Goal: Task Accomplishment & Management: Complete application form

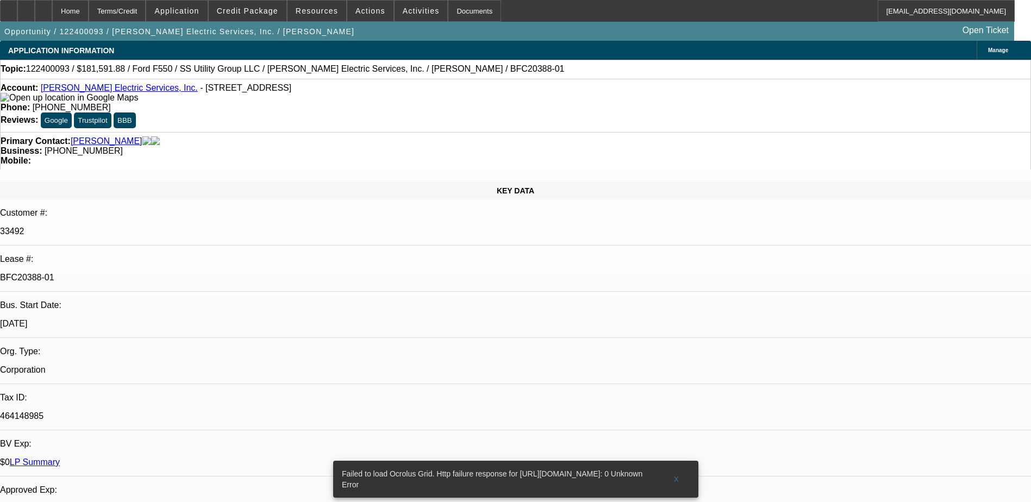
select select "0.1"
select select "0"
select select "0.1"
select select "0"
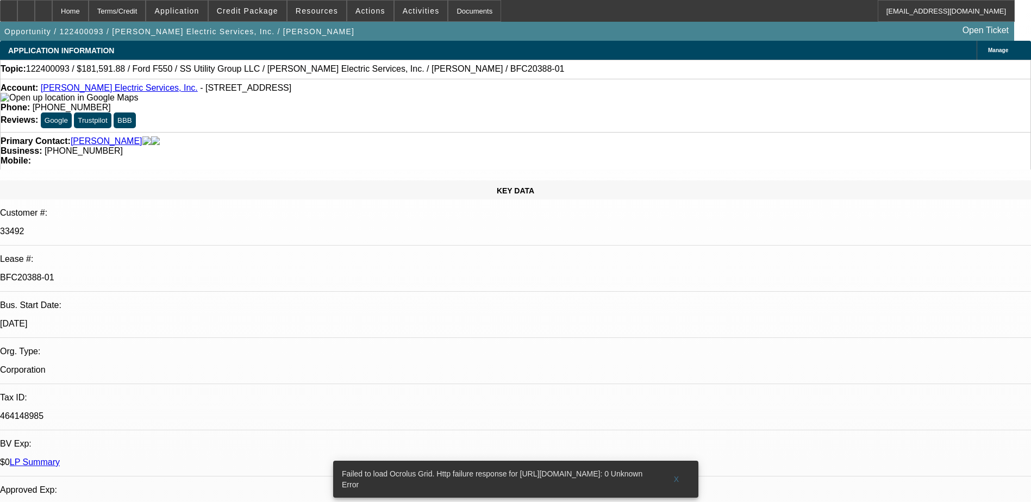
select select "0"
select select "0.2"
select select "2"
select select "0"
select select "0.15"
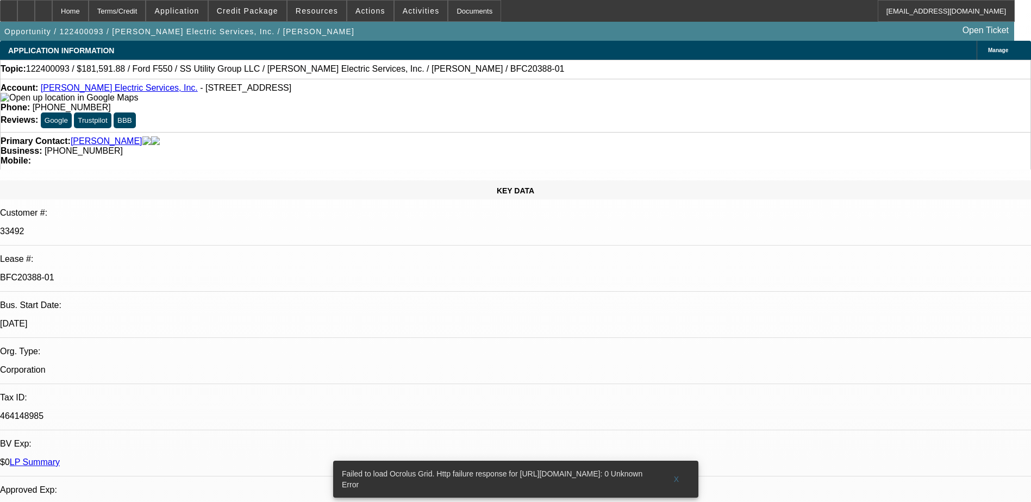
select select "0"
select select "1"
select select "6"
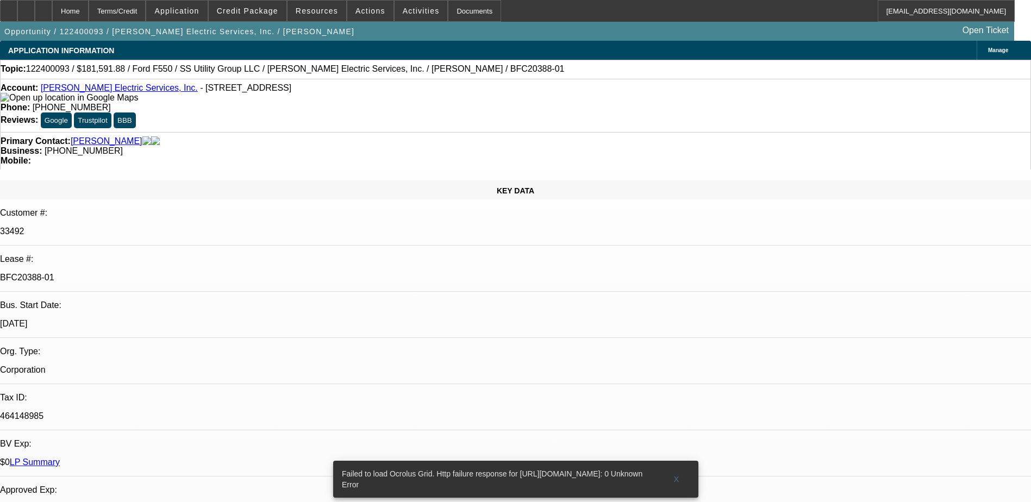
select select "1"
select select "6"
select select "1"
select select "2"
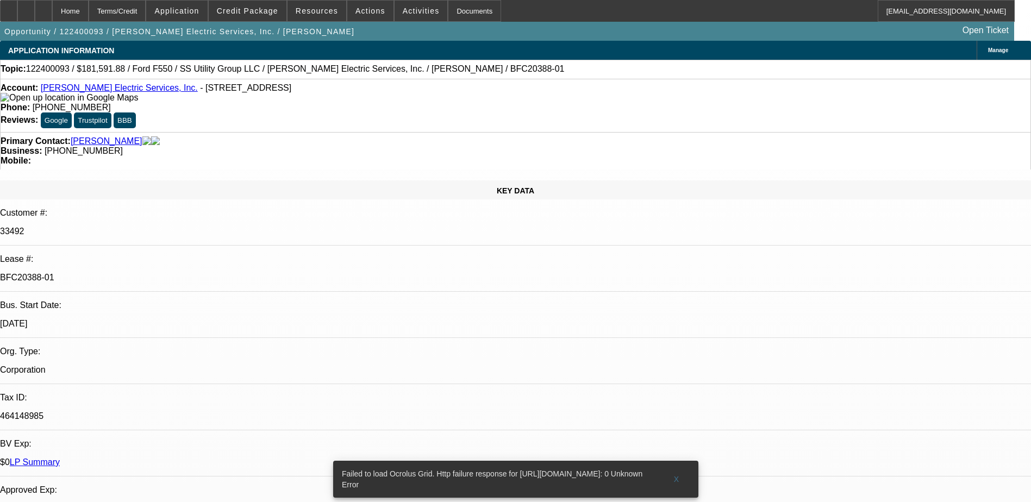
select select "6"
select select "1"
select select "6"
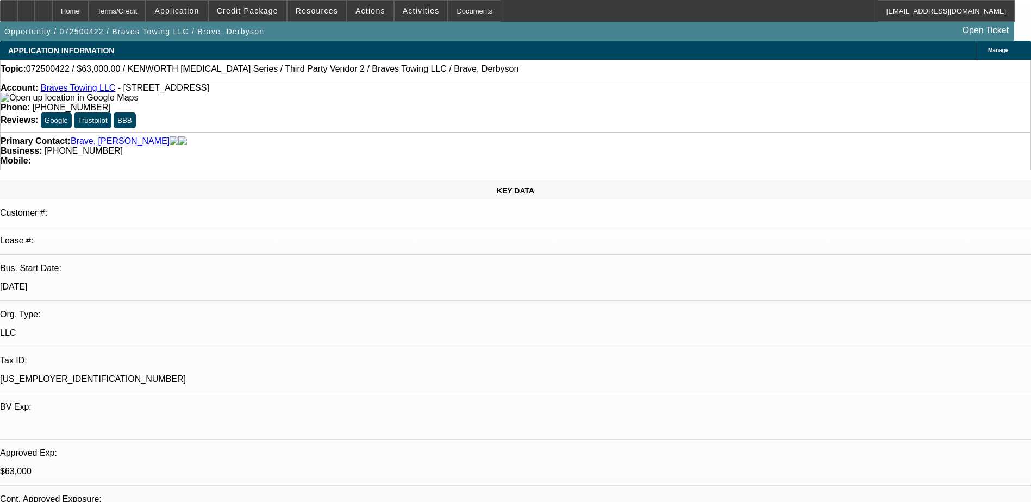
select select "0"
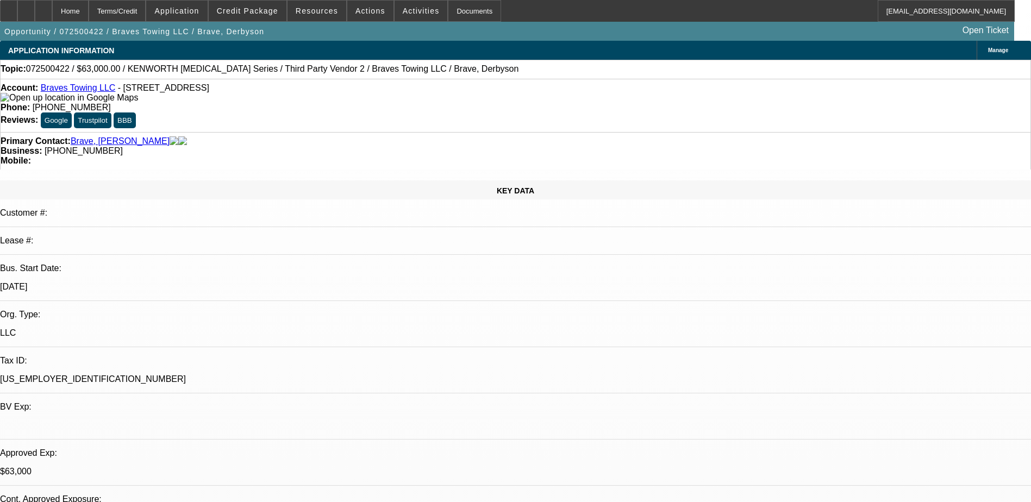
select select "0"
select select "0.1"
select select "2"
select select "0.1"
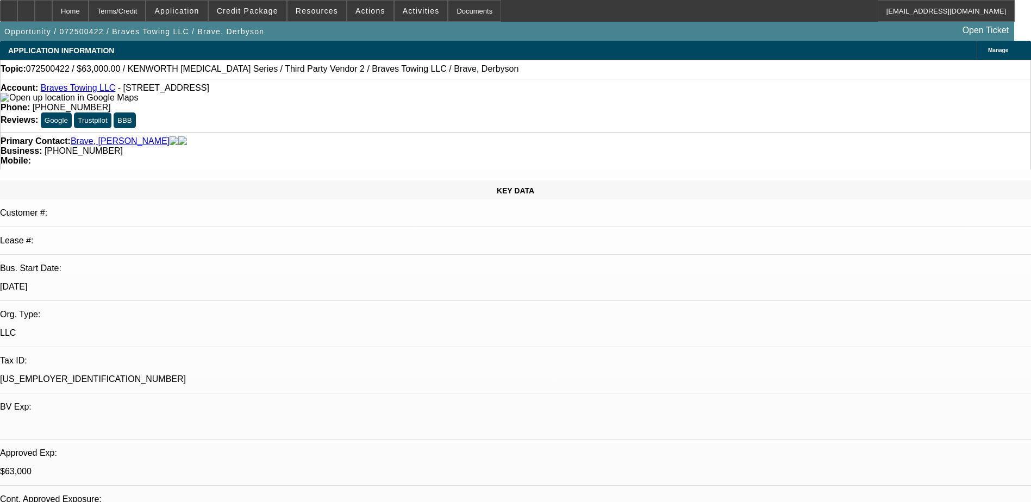
select select "2"
select select "0.1"
select select "1"
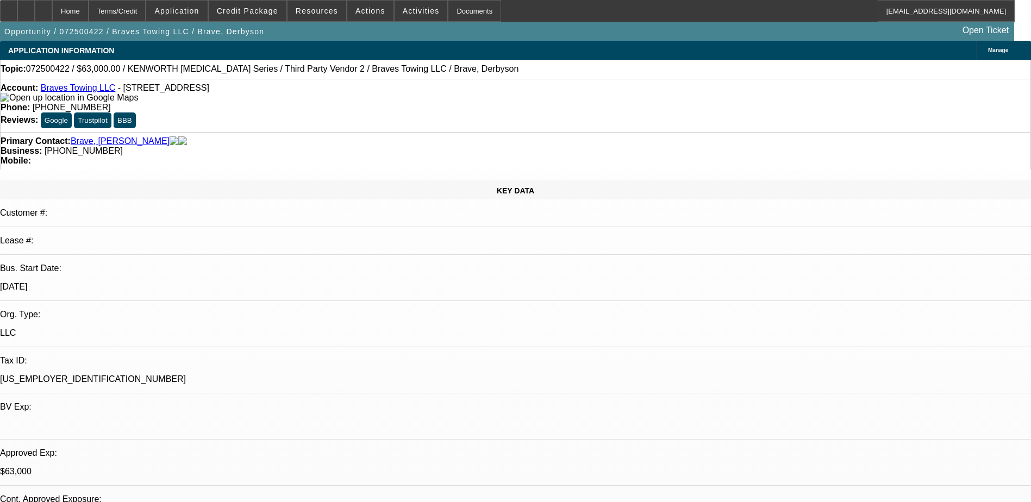
select select "1"
select select "2"
select select "1"
select select "2"
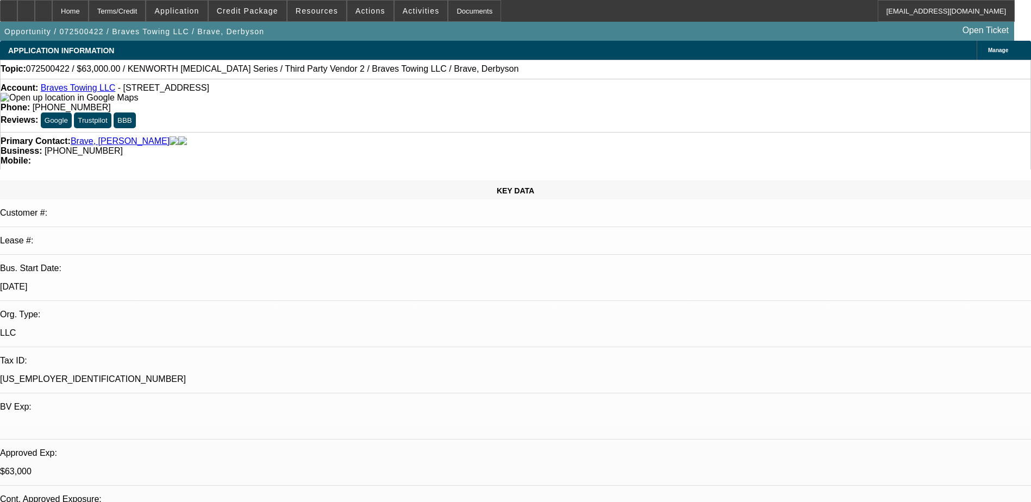
select select "6"
select select "4"
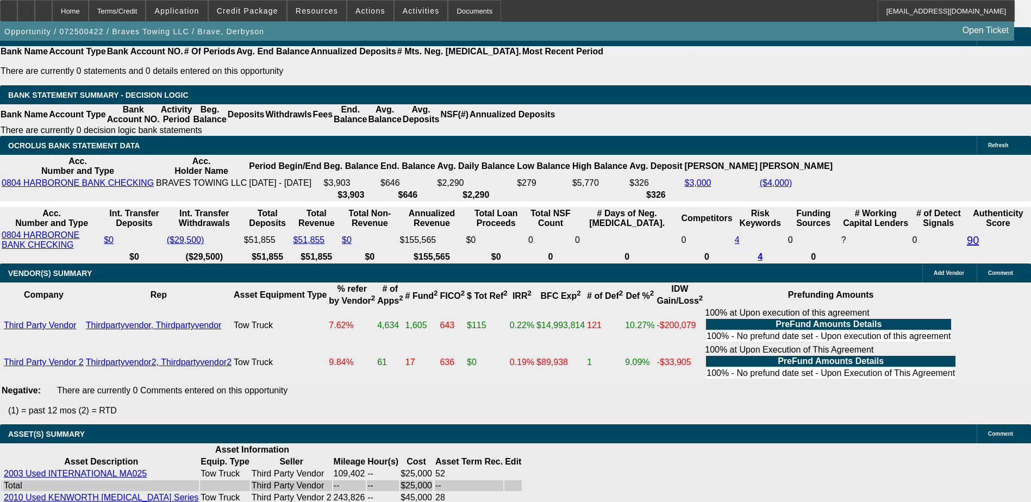
scroll to position [1971, 0]
